Goal: Browse casually

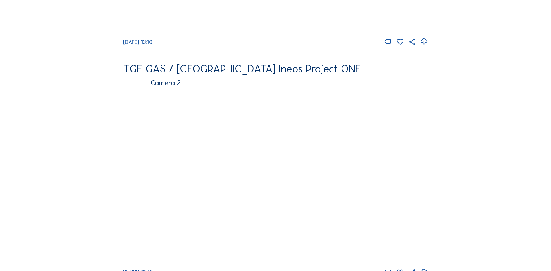
scroll to position [232, 0]
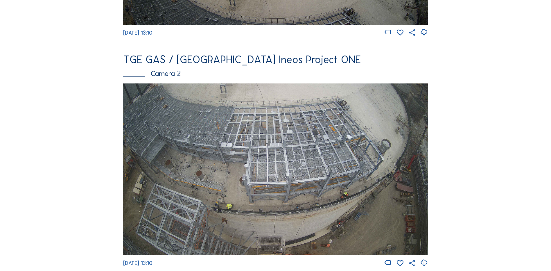
click at [301, 177] on img at bounding box center [275, 168] width 305 height 171
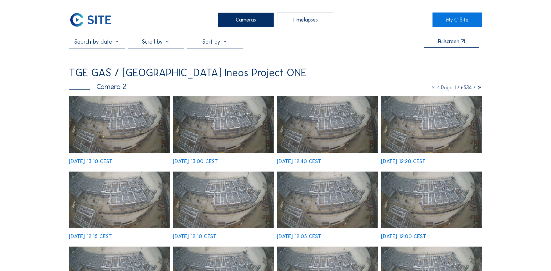
click at [125, 133] on img at bounding box center [119, 124] width 101 height 57
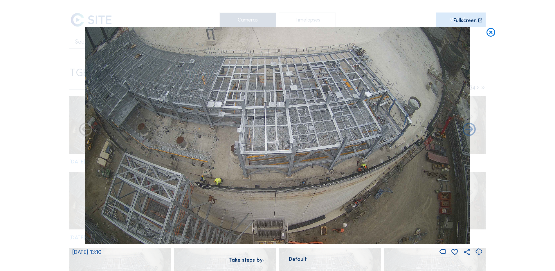
click at [491, 31] on icon at bounding box center [491, 32] width 10 height 11
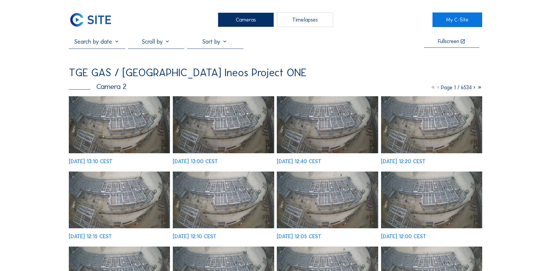
click at [250, 18] on div "Cameras" at bounding box center [246, 19] width 56 height 15
